Goal: Task Accomplishment & Management: Complete application form

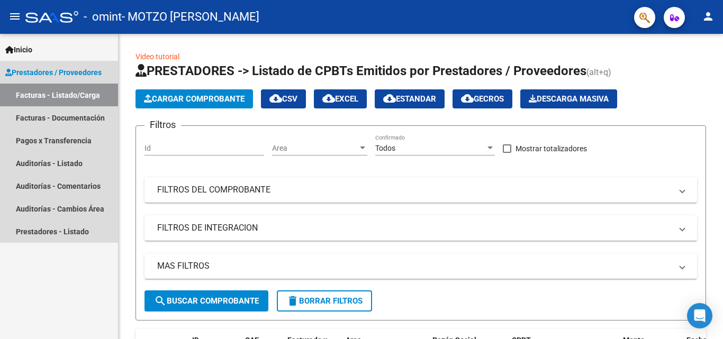
click at [35, 73] on span "Prestadores / Proveedores" at bounding box center [53, 73] width 96 height 12
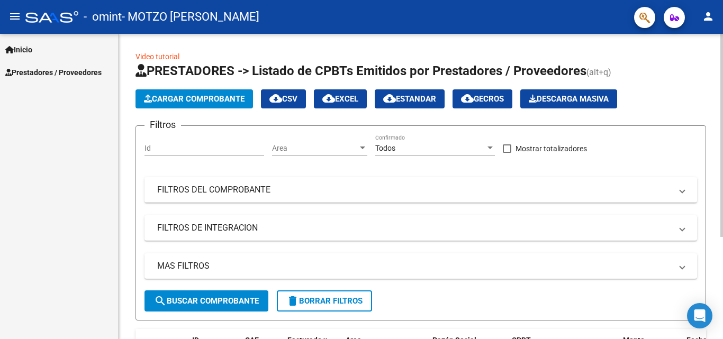
click at [162, 101] on span "Cargar Comprobante" at bounding box center [194, 99] width 101 height 10
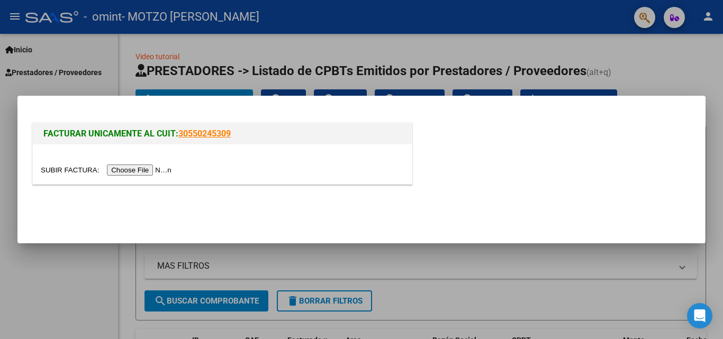
click at [143, 168] on input "file" at bounding box center [108, 170] width 134 height 11
click at [137, 177] on div at bounding box center [222, 164] width 379 height 40
click at [141, 172] on input "file" at bounding box center [108, 170] width 134 height 11
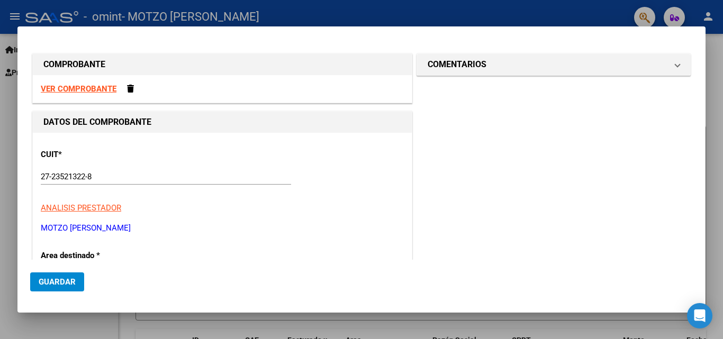
scroll to position [220, 0]
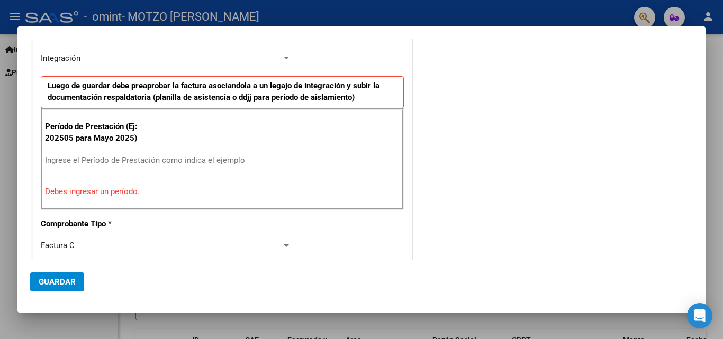
click at [97, 161] on input "Ingrese el Período de Prestación como indica el ejemplo" at bounding box center [167, 161] width 245 height 10
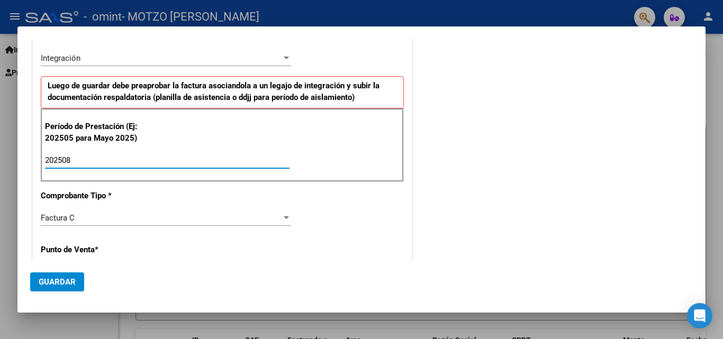
type input "202508"
click at [67, 285] on span "Guardar" at bounding box center [57, 282] width 37 height 10
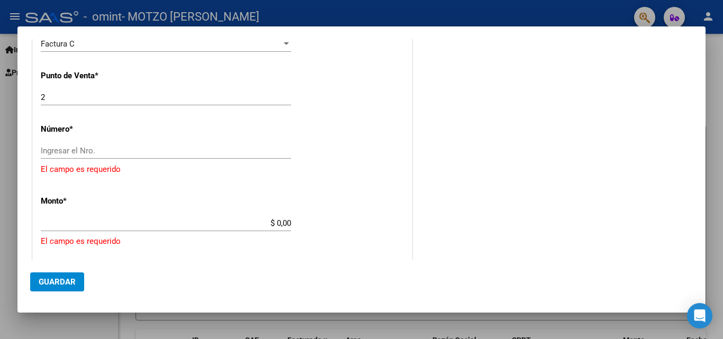
click at [48, 149] on input "Ingresar el Nro." at bounding box center [166, 151] width 250 height 10
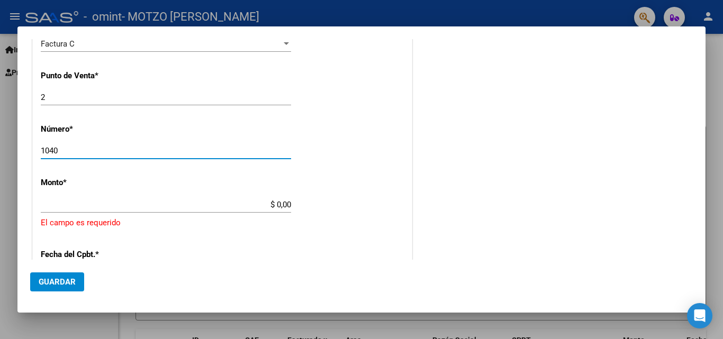
type input "1040"
click at [51, 200] on input "$ 0,00" at bounding box center [166, 205] width 250 height 10
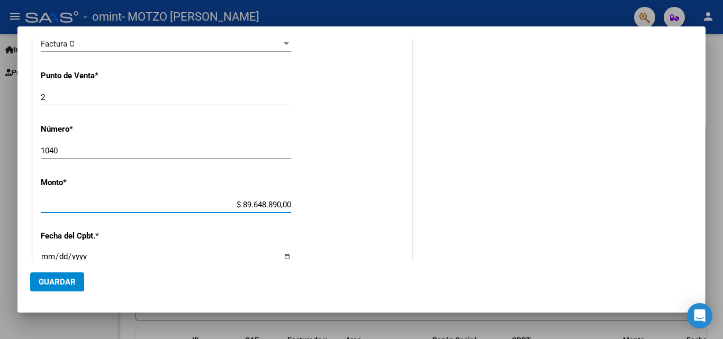
drag, startPoint x: 51, startPoint y: 200, endPoint x: 152, endPoint y: 213, distance: 102.0
click at [152, 213] on div "$ 89.648.890,00 Ingresar el monto" at bounding box center [166, 210] width 250 height 26
click at [275, 204] on input "$ 89.648.890,00" at bounding box center [166, 205] width 250 height 10
click at [286, 204] on input "$ 0,00" at bounding box center [166, 205] width 250 height 10
click at [288, 204] on input "$ 0,00" at bounding box center [166, 205] width 250 height 10
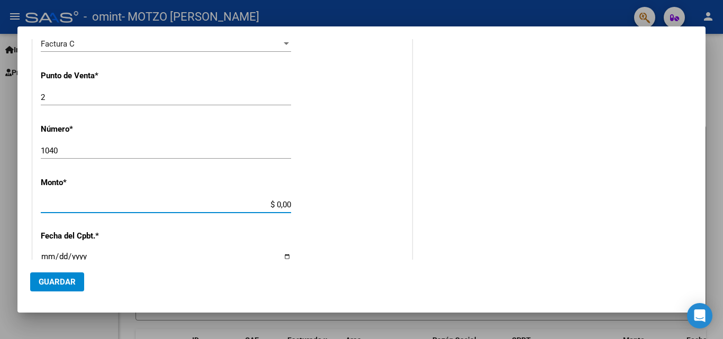
click at [277, 202] on input "$ 0,00" at bounding box center [166, 205] width 250 height 10
click at [272, 204] on input "$ 0,00" at bounding box center [166, 205] width 250 height 10
click at [275, 203] on input "$ 90,00" at bounding box center [166, 205] width 250 height 10
click at [286, 204] on input "$ 98.964.880,00" at bounding box center [166, 205] width 250 height 10
click at [287, 205] on input "$ 98.964.880,00" at bounding box center [166, 205] width 250 height 10
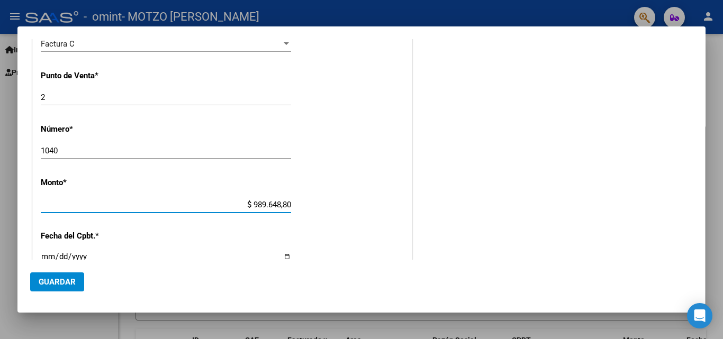
type input "$ 98.964,88"
click at [49, 253] on input "Ingresar la fecha" at bounding box center [166, 260] width 250 height 17
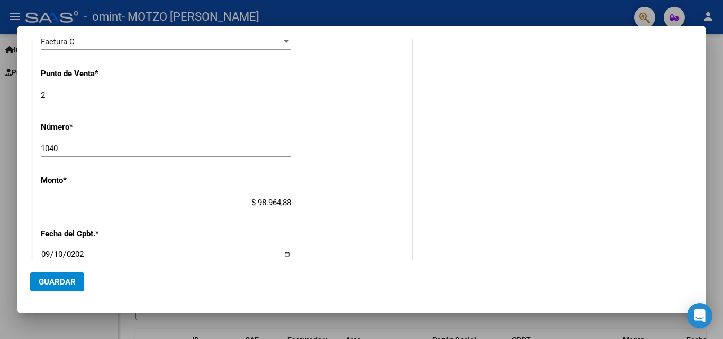
type input "[DATE]"
click at [52, 279] on span "Guardar" at bounding box center [57, 282] width 37 height 10
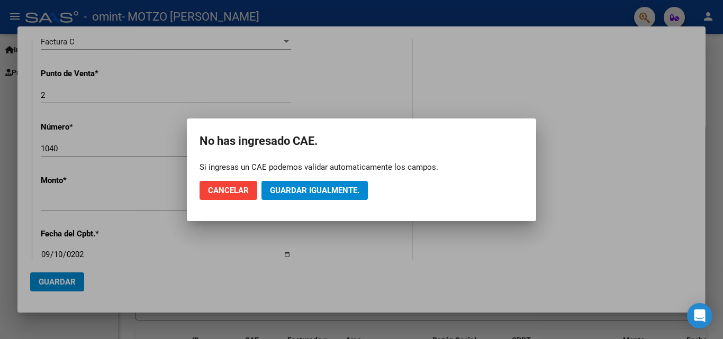
click at [456, 71] on div at bounding box center [361, 169] width 723 height 339
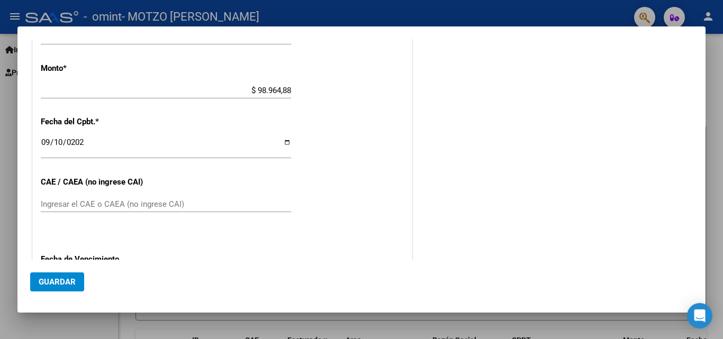
scroll to position [529, 0]
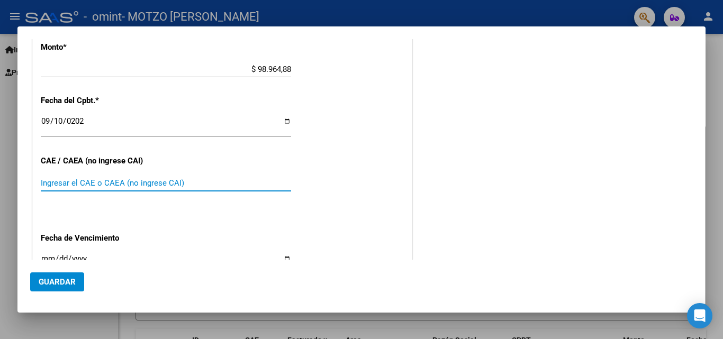
click at [149, 179] on input "Ingresar el CAE o CAEA (no ingrese CAI)" at bounding box center [166, 183] width 250 height 10
type input "75378575008096"
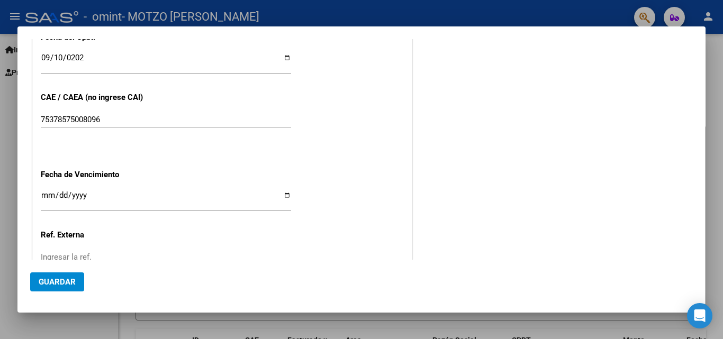
scroll to position [614, 0]
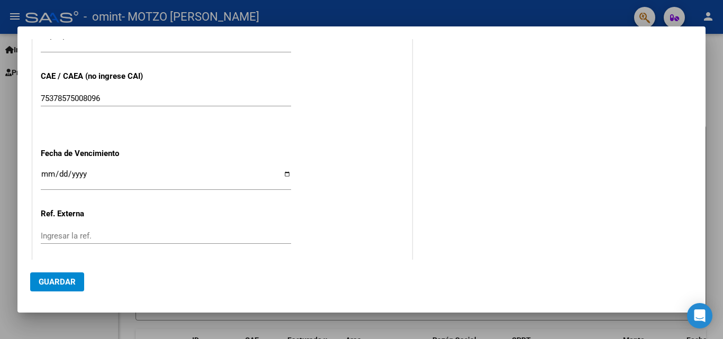
click at [44, 173] on input "Ingresar la fecha" at bounding box center [166, 178] width 250 height 17
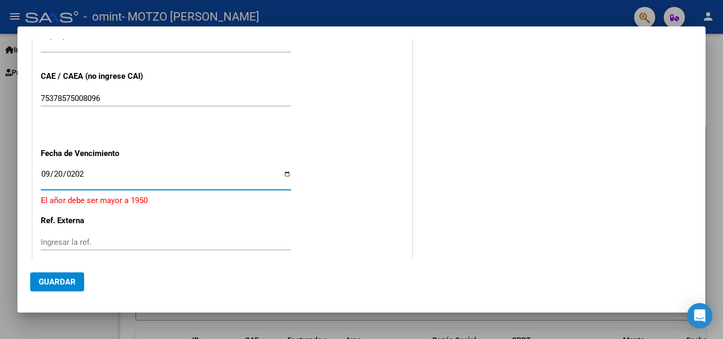
type input "[DATE]"
click at [57, 281] on span "Guardar" at bounding box center [57, 282] width 37 height 10
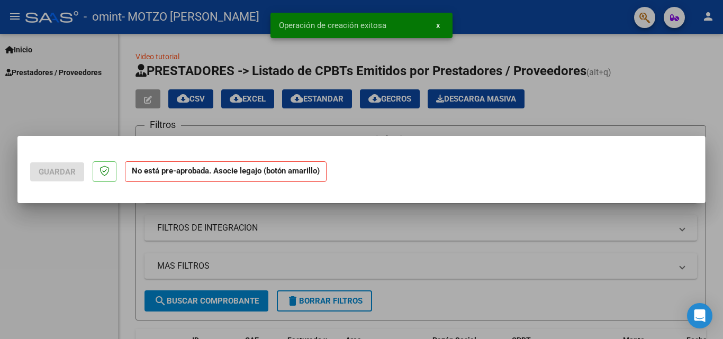
scroll to position [0, 0]
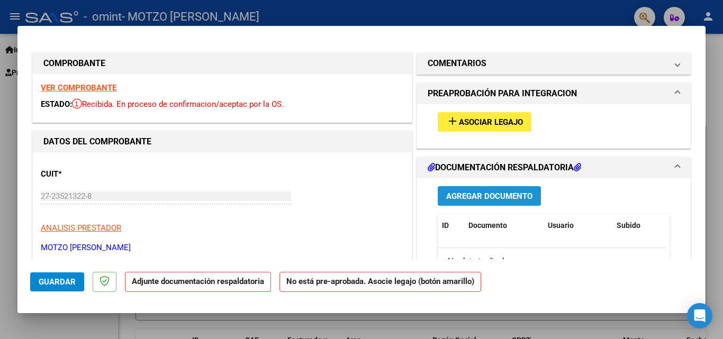
click at [471, 197] on span "Agregar Documento" at bounding box center [489, 197] width 86 height 10
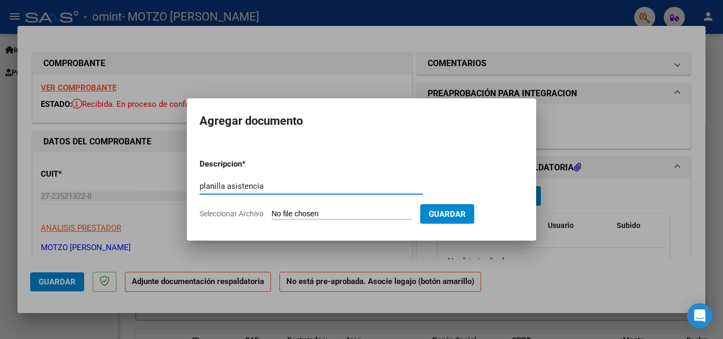
type input "planilla asistencia"
click at [233, 213] on span "Seleccionar Archivo" at bounding box center [232, 214] width 64 height 8
click at [272, 213] on input "Seleccionar Archivo" at bounding box center [342, 215] width 140 height 10
click at [252, 213] on span "Seleccionar Archivo" at bounding box center [232, 214] width 64 height 8
click at [272, 213] on input "Seleccionar Archivo" at bounding box center [342, 215] width 140 height 10
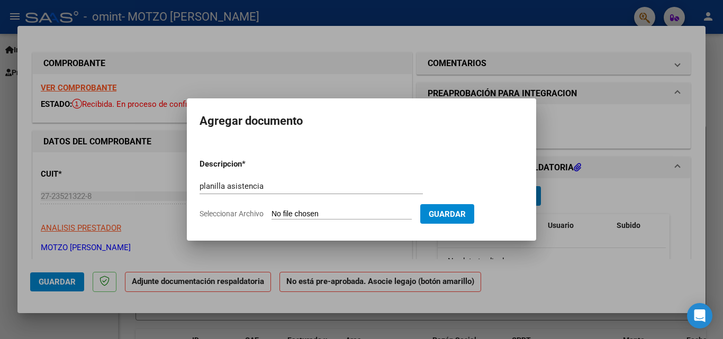
type input "C:\fakepath\planilla agosto 2025.pdf"
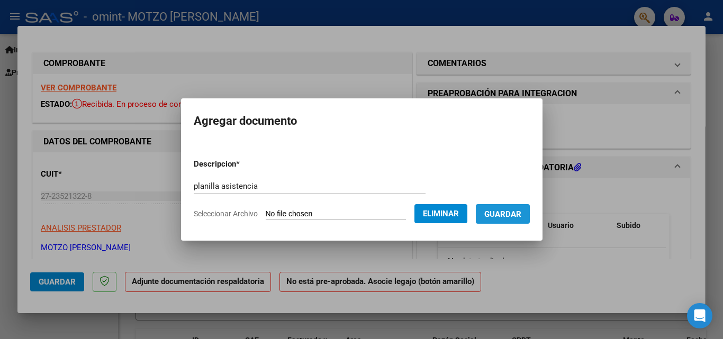
click at [503, 212] on span "Guardar" at bounding box center [502, 215] width 37 height 10
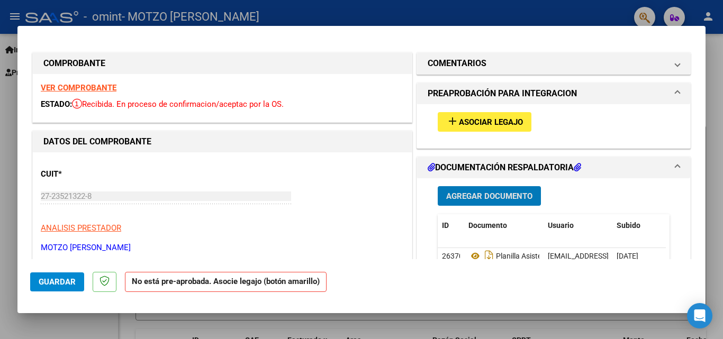
click at [67, 285] on span "Guardar" at bounding box center [57, 282] width 37 height 10
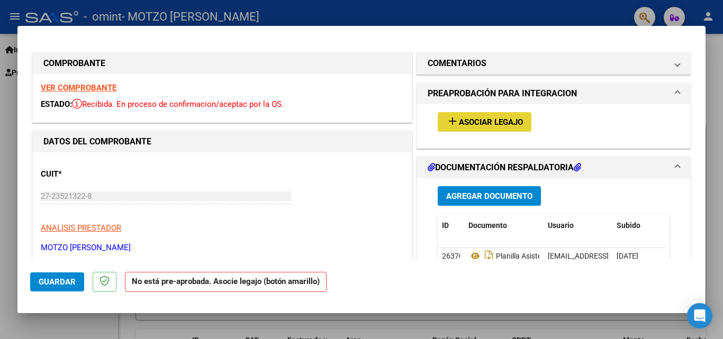
click at [468, 119] on span "Asociar Legajo" at bounding box center [491, 123] width 64 height 10
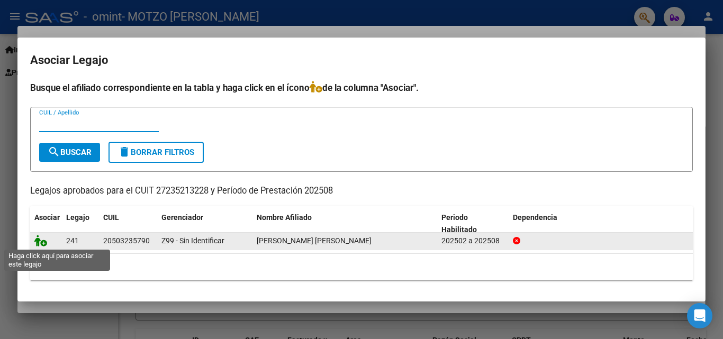
click at [40, 246] on icon at bounding box center [40, 241] width 13 height 12
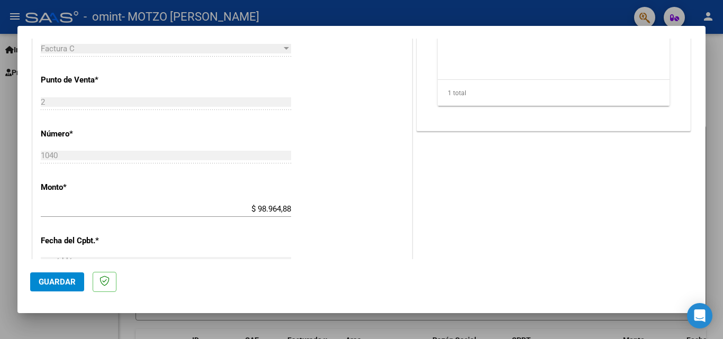
scroll to position [688, 0]
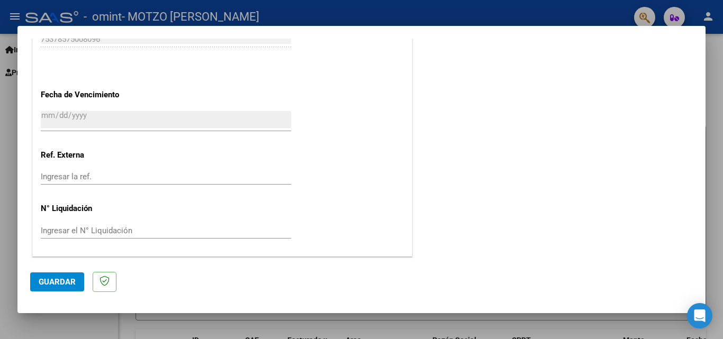
drag, startPoint x: 40, startPoint y: 246, endPoint x: 160, endPoint y: 139, distance: 161.6
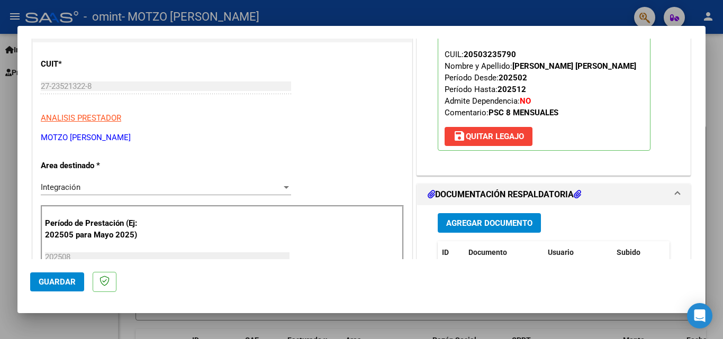
scroll to position [0, 0]
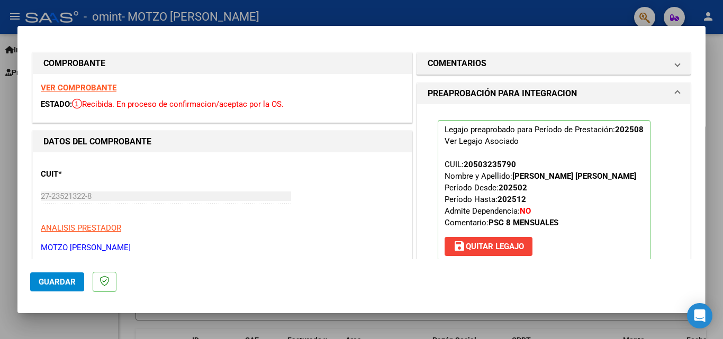
click at [717, 57] on div at bounding box center [361, 169] width 723 height 339
type input "$ 0,00"
